Goal: Check status: Check status

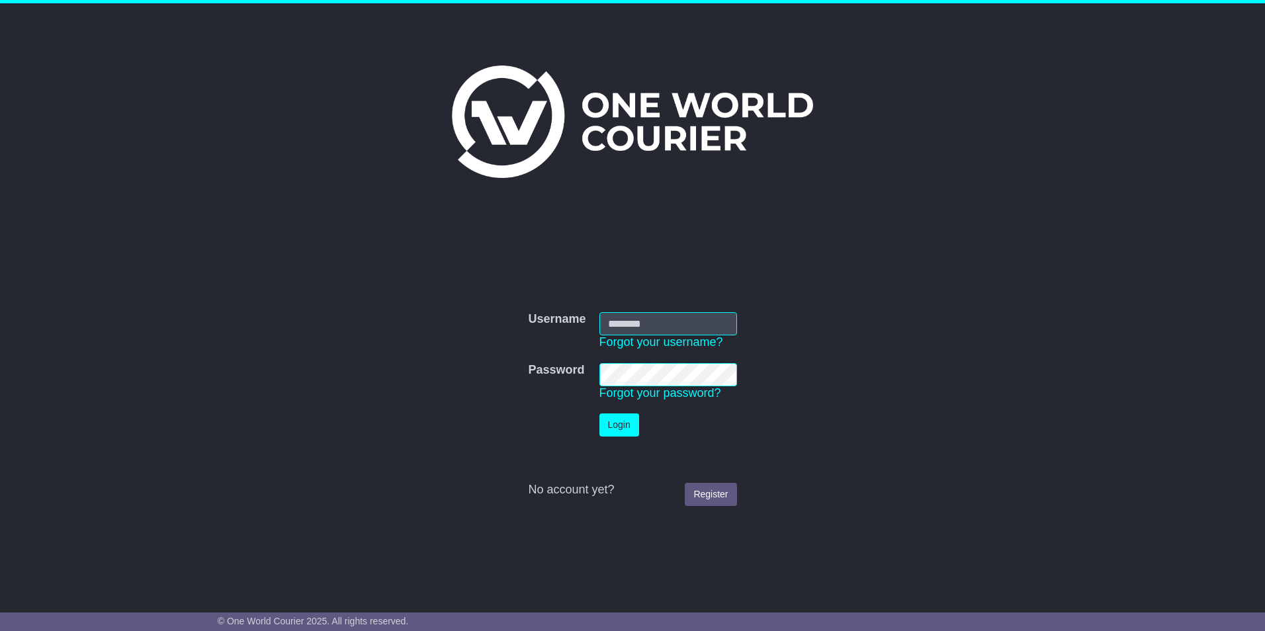
type input "**********"
click at [609, 423] on button "Login" at bounding box center [619, 424] width 40 height 23
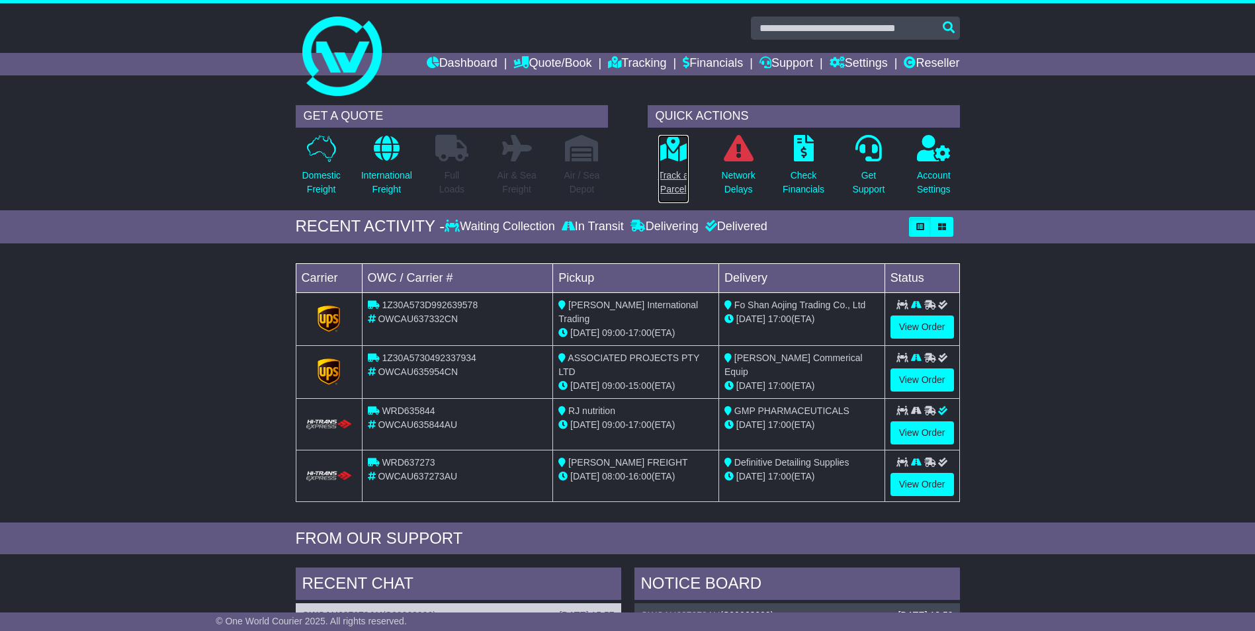
click at [667, 173] on p "Track a Parcel" at bounding box center [673, 183] width 30 height 28
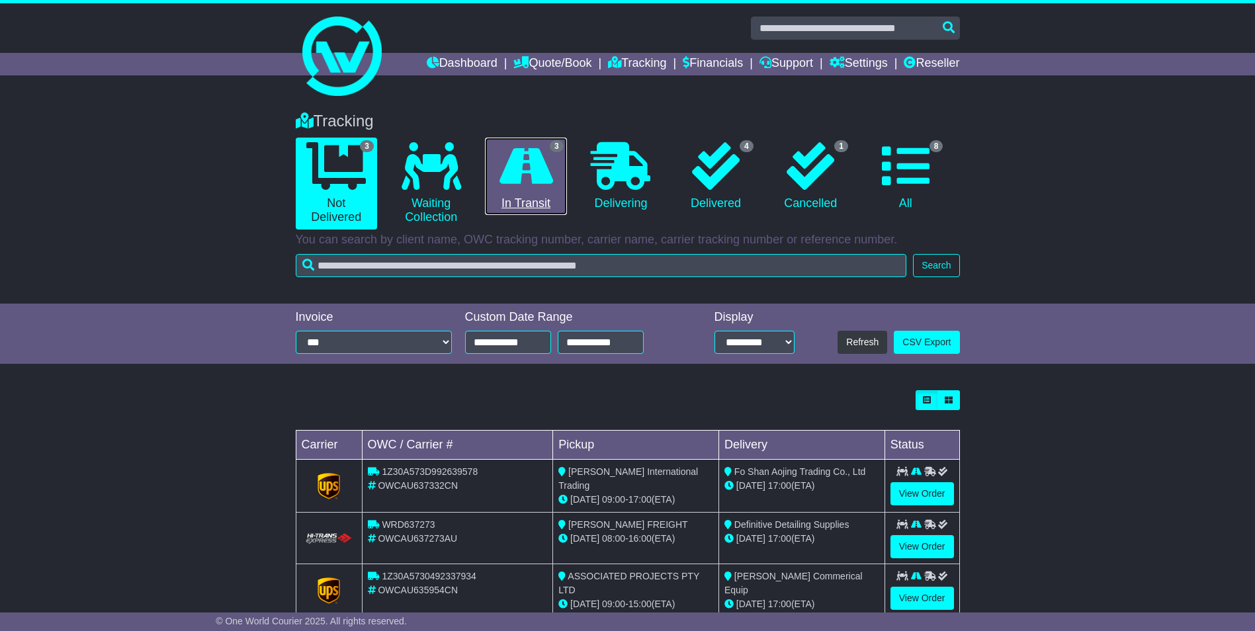
click at [532, 181] on icon at bounding box center [526, 166] width 54 height 48
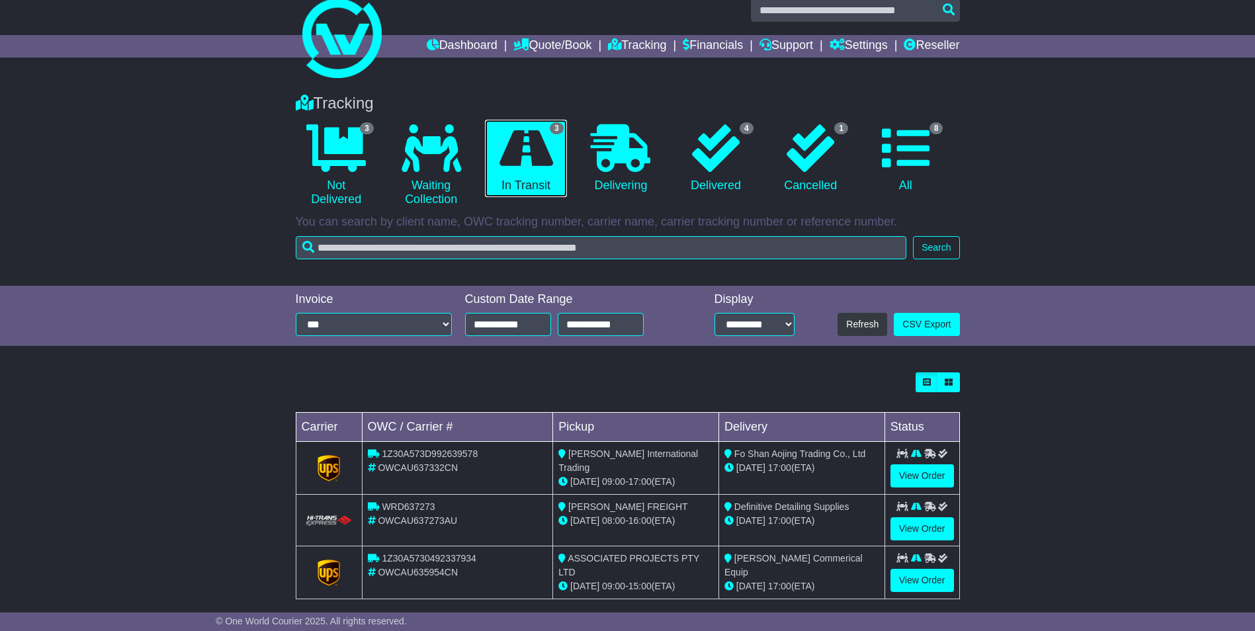
scroll to position [32, 0]
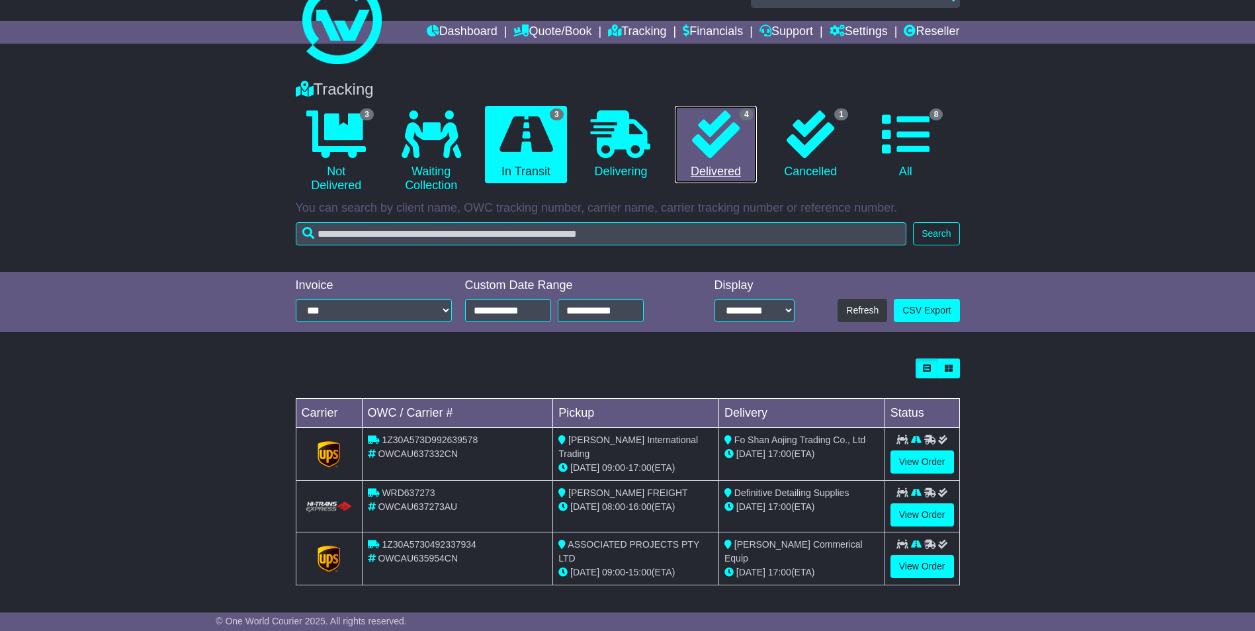
click at [736, 152] on icon at bounding box center [716, 134] width 48 height 48
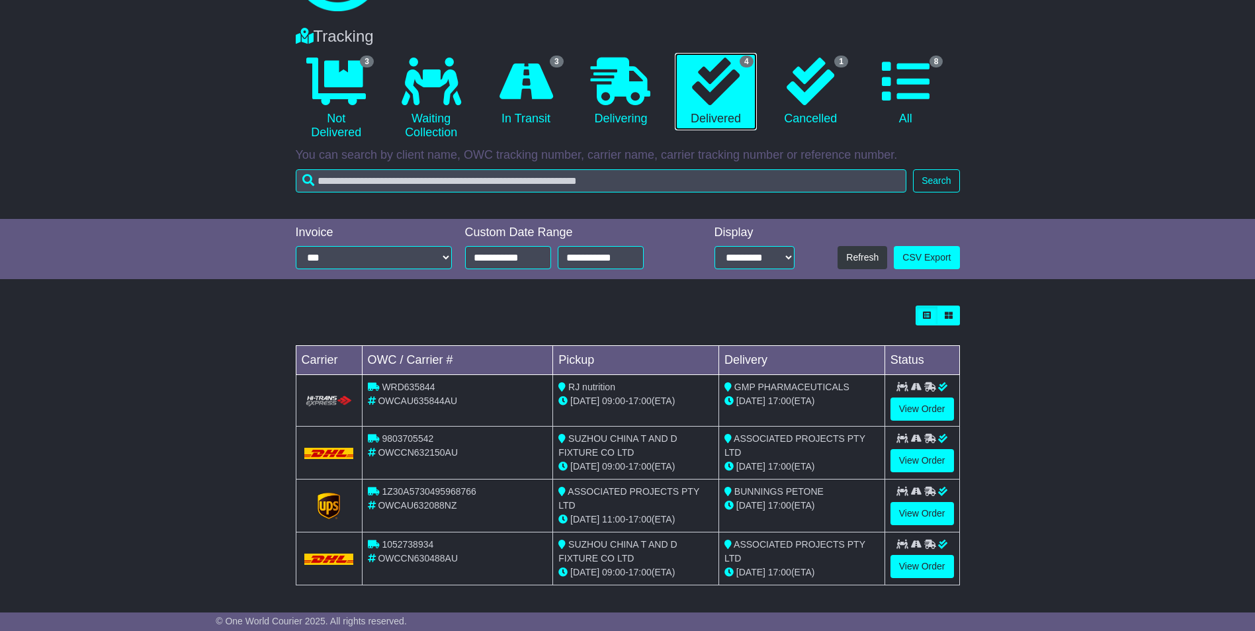
scroll to position [0, 0]
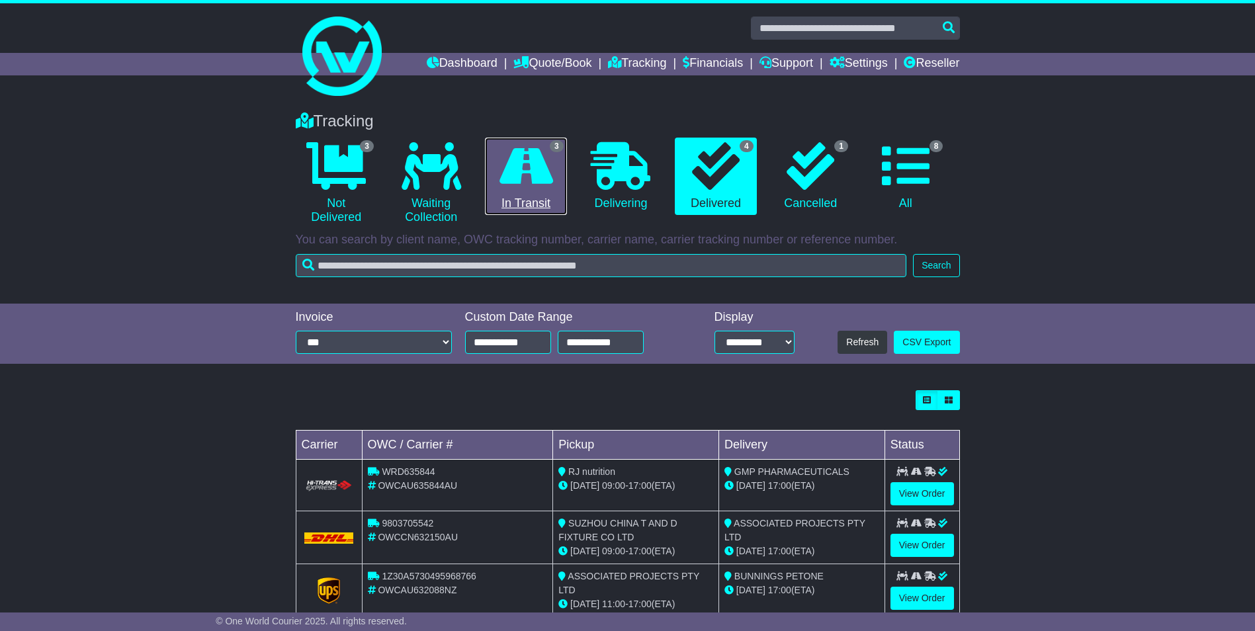
click at [546, 182] on icon at bounding box center [526, 166] width 54 height 48
